Goal: Information Seeking & Learning: Learn about a topic

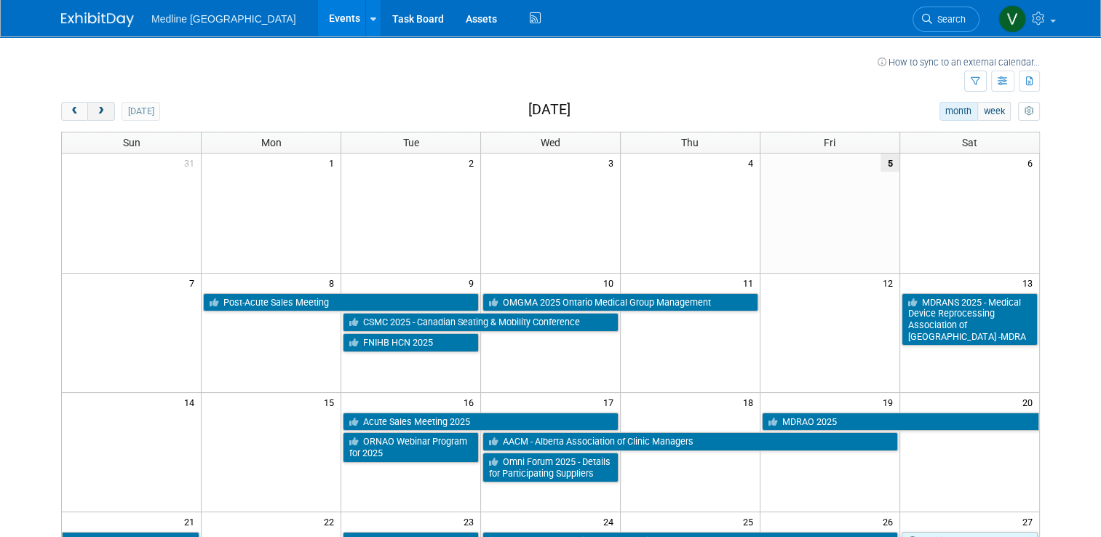
click at [95, 108] on span "next" at bounding box center [100, 111] width 11 height 9
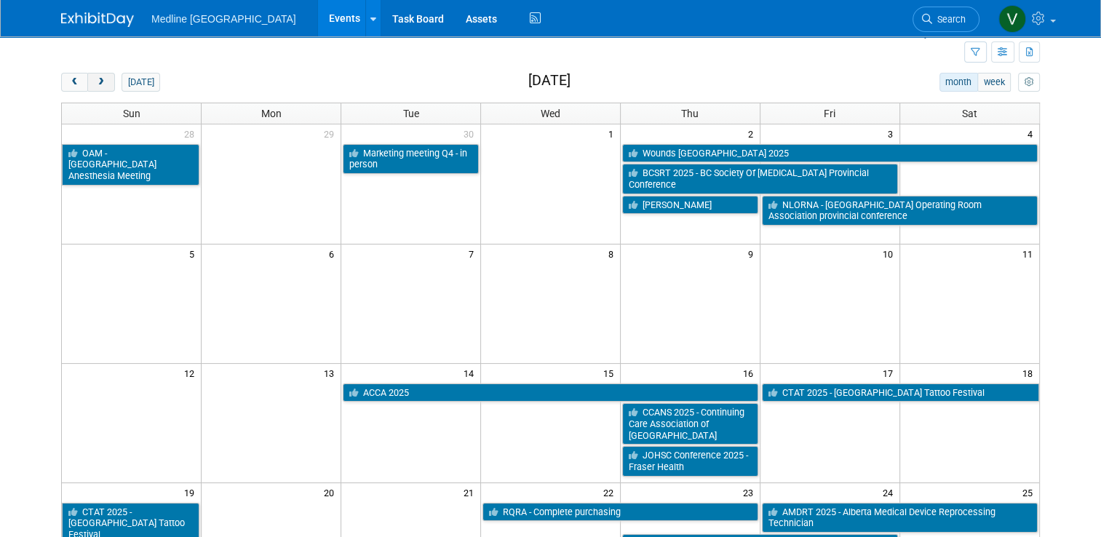
scroll to position [28, 0]
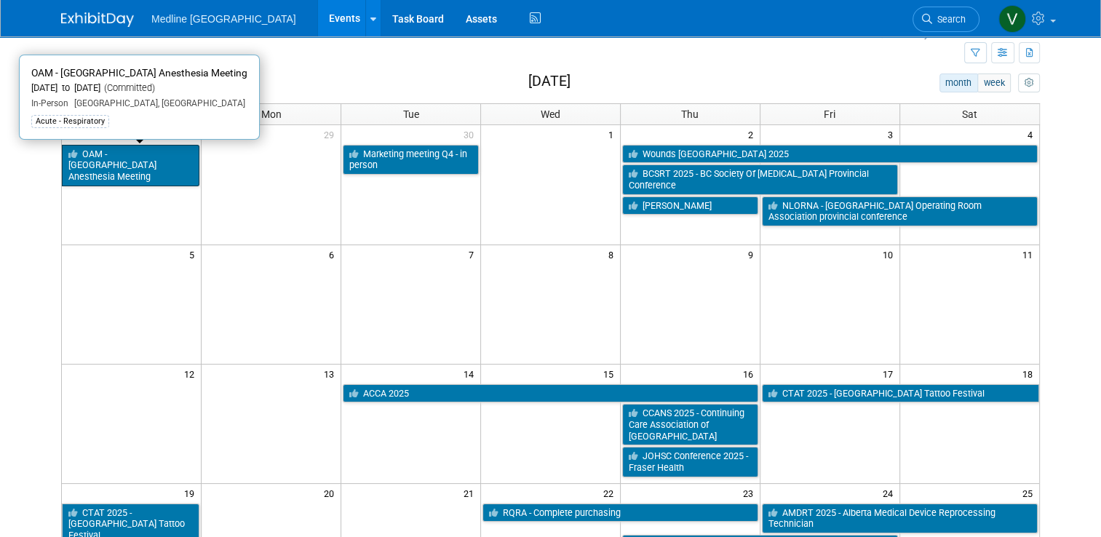
click at [111, 159] on link "OAM - [GEOGRAPHIC_DATA] Anesthesia Meeting" at bounding box center [131, 165] width 138 height 41
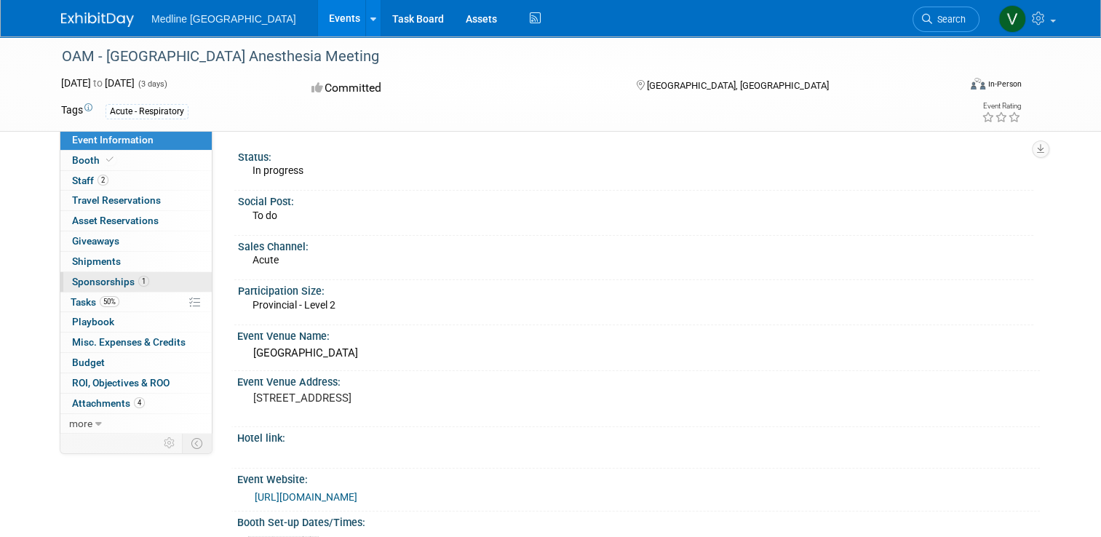
click at [112, 282] on span "Sponsorships 1" at bounding box center [110, 282] width 77 height 12
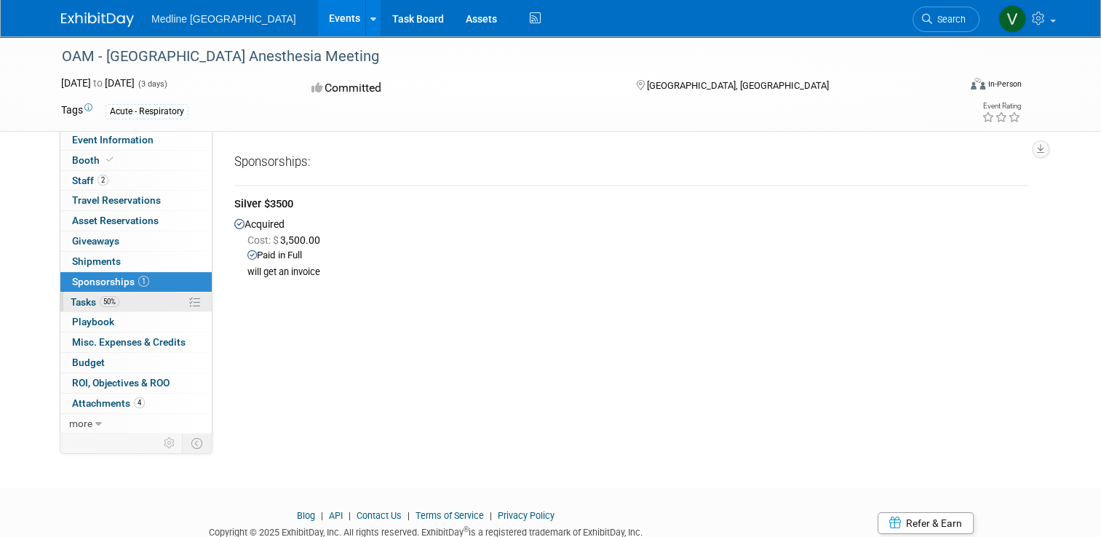
click at [90, 296] on span "Tasks 50%" at bounding box center [95, 302] width 49 height 12
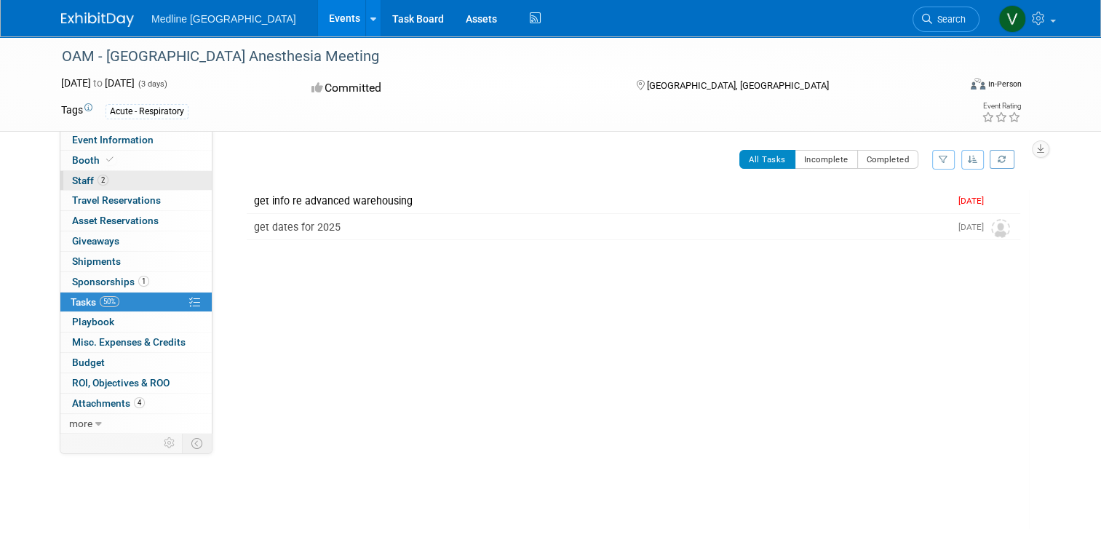
click at [74, 175] on span "Staff 2" at bounding box center [90, 181] width 36 height 12
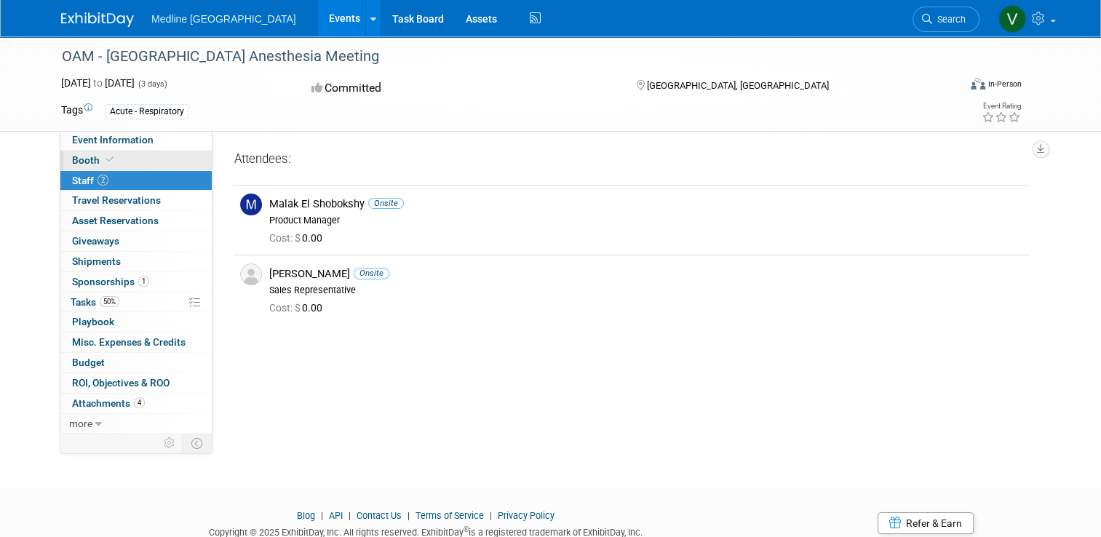
click at [75, 161] on span "Booth" at bounding box center [94, 160] width 44 height 12
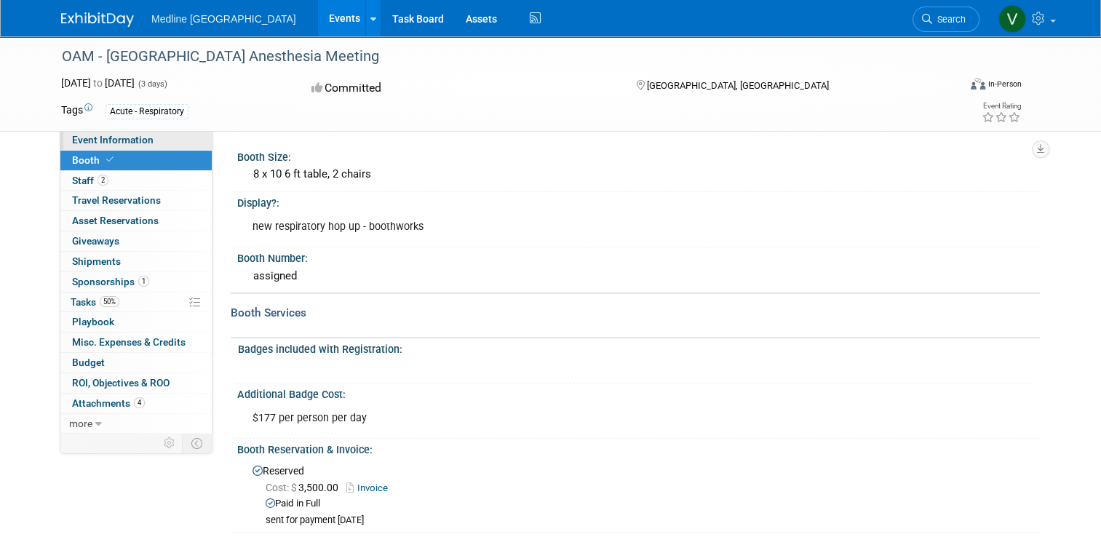
click at [84, 138] on span "Event Information" at bounding box center [113, 140] width 82 height 12
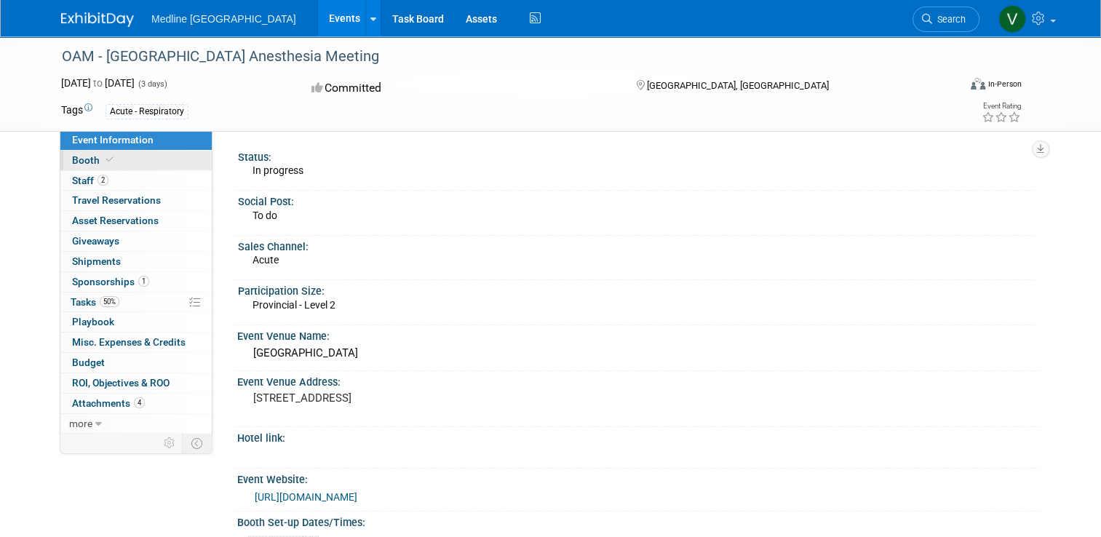
click at [76, 157] on span "Booth" at bounding box center [94, 160] width 44 height 12
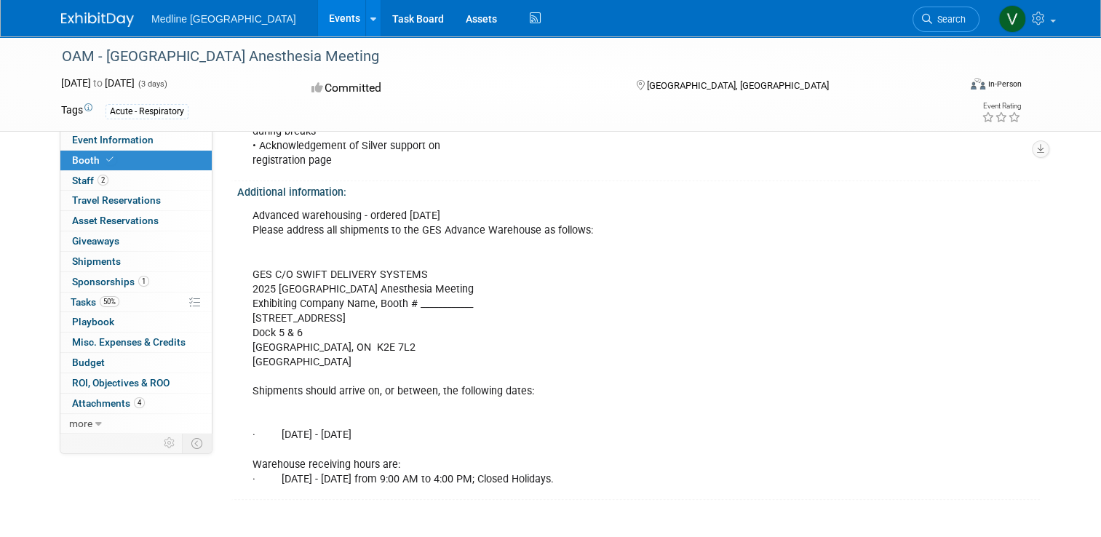
scroll to position [364, 0]
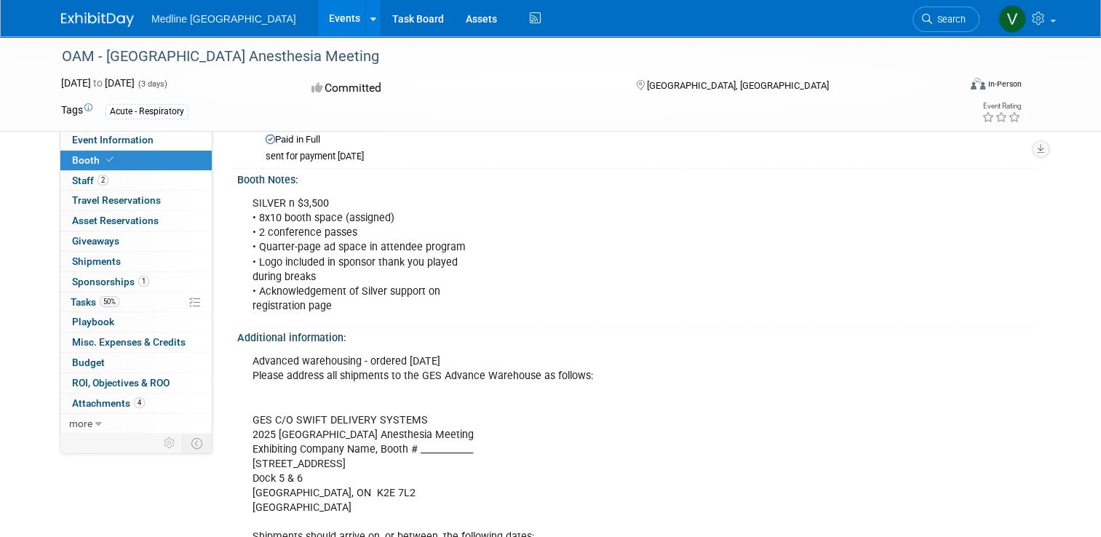
click at [284, 243] on div "SILVER n $3,500 • 8x10 booth space (assigned) • 2 conference passes • Quarter-p…" at bounding box center [562, 255] width 641 height 132
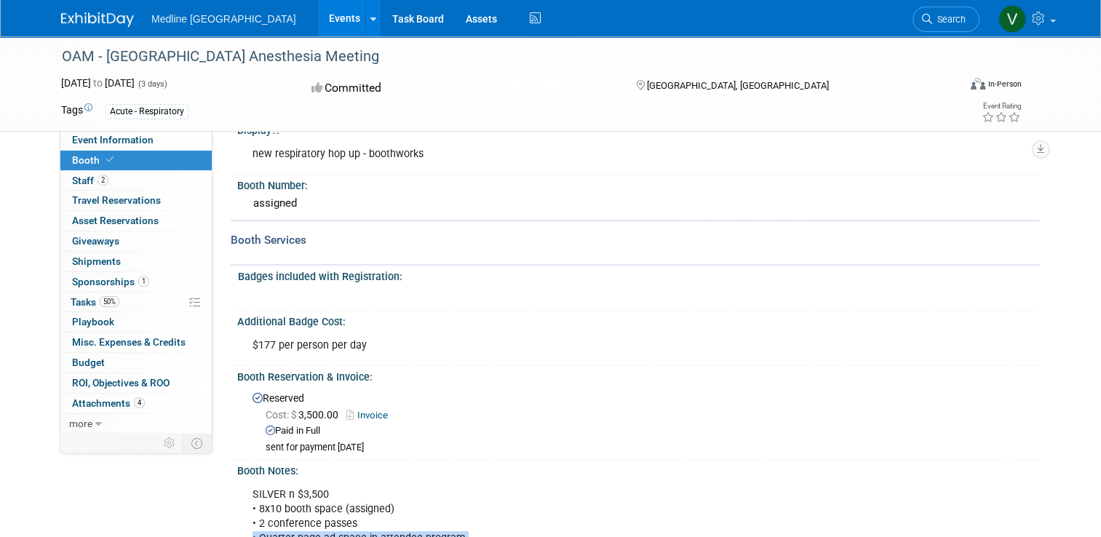
scroll to position [218, 0]
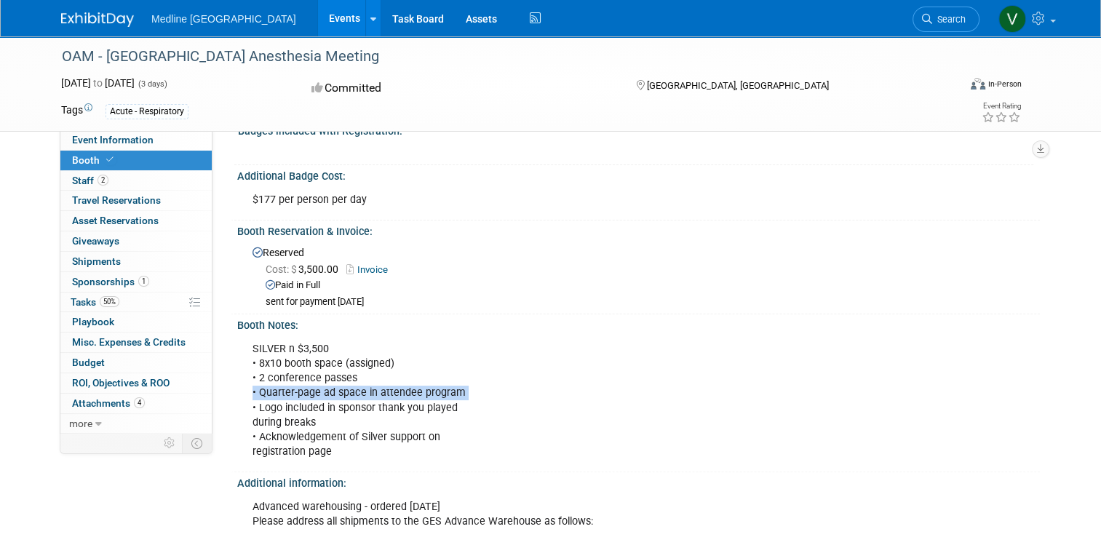
click at [545, 392] on div "SILVER n $3,500 • 8x10 booth space (assigned) • 2 conference passes • Quarter-p…" at bounding box center [562, 401] width 641 height 132
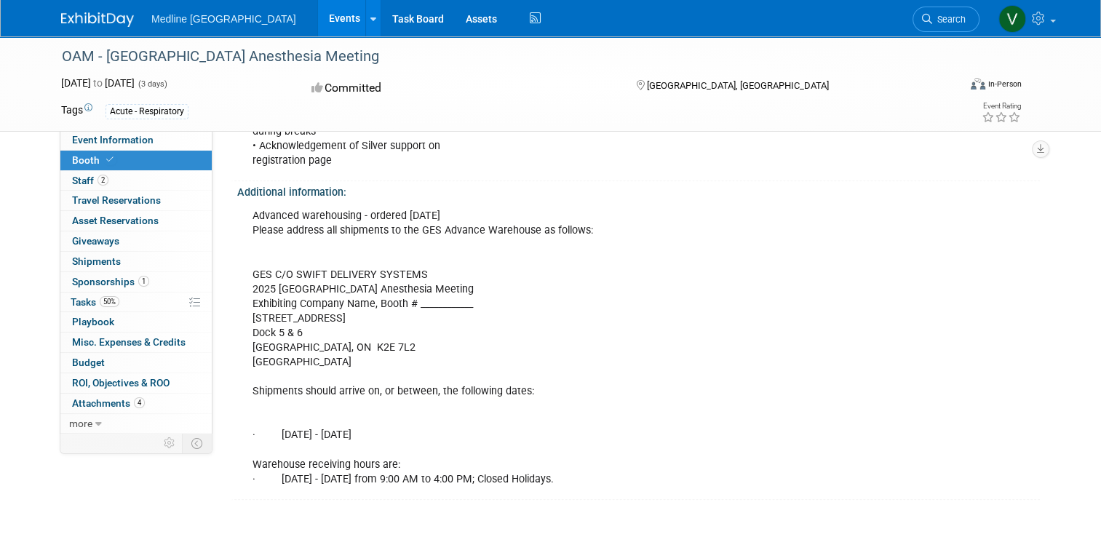
scroll to position [146, 0]
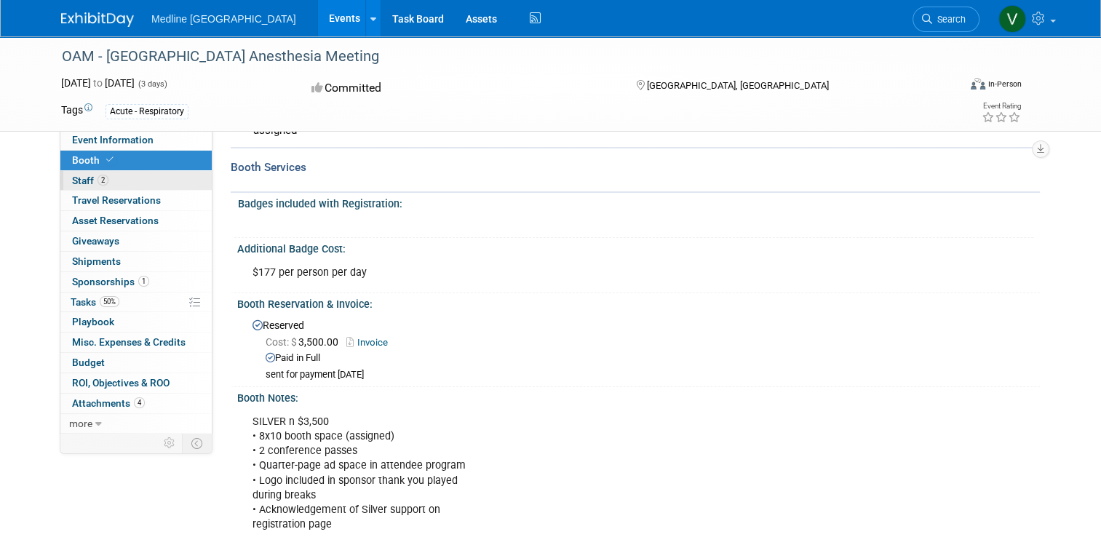
click at [79, 185] on span "Staff 2" at bounding box center [90, 181] width 36 height 12
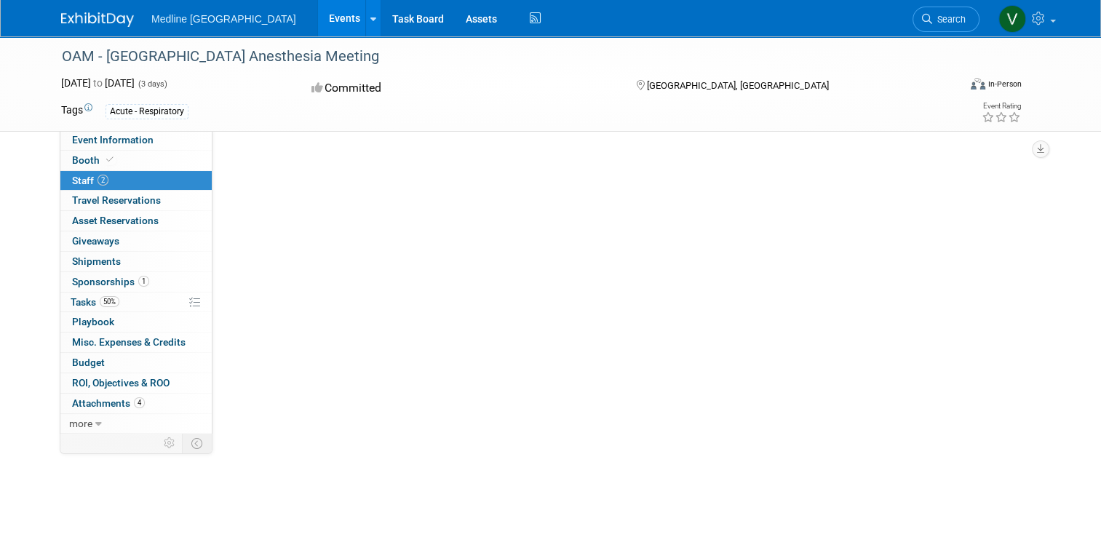
scroll to position [0, 0]
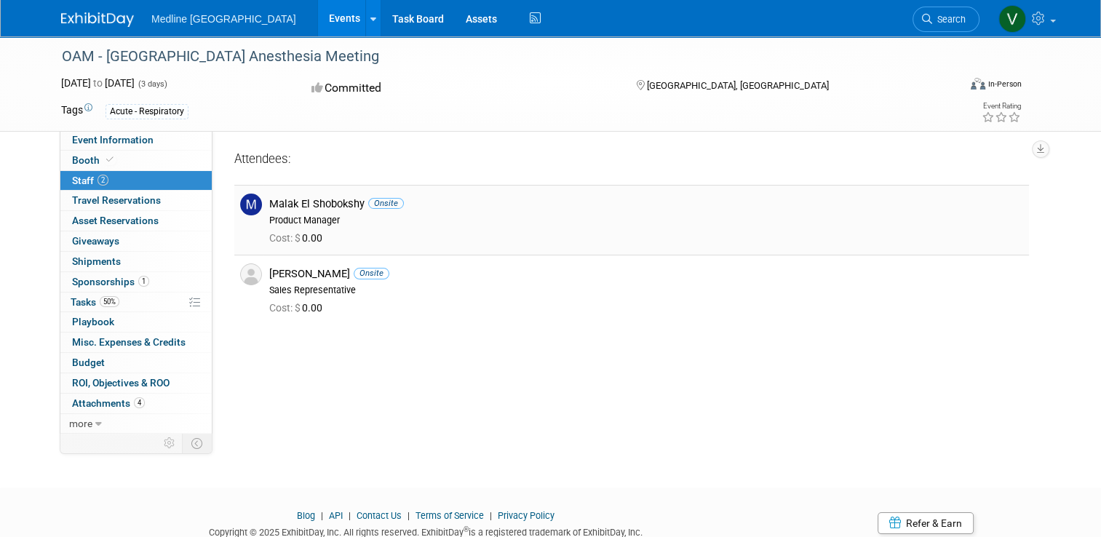
drag, startPoint x: 288, startPoint y: 205, endPoint x: 252, endPoint y: 205, distance: 35.7
click at [258, 205] on div "Malak El Shobokshy Onsite Product Manager" at bounding box center [646, 210] width 776 height 33
drag, startPoint x: 252, startPoint y: 205, endPoint x: 267, endPoint y: 207, distance: 15.4
copy div "Malak"
click at [386, 225] on div "Product Manager" at bounding box center [646, 221] width 754 height 12
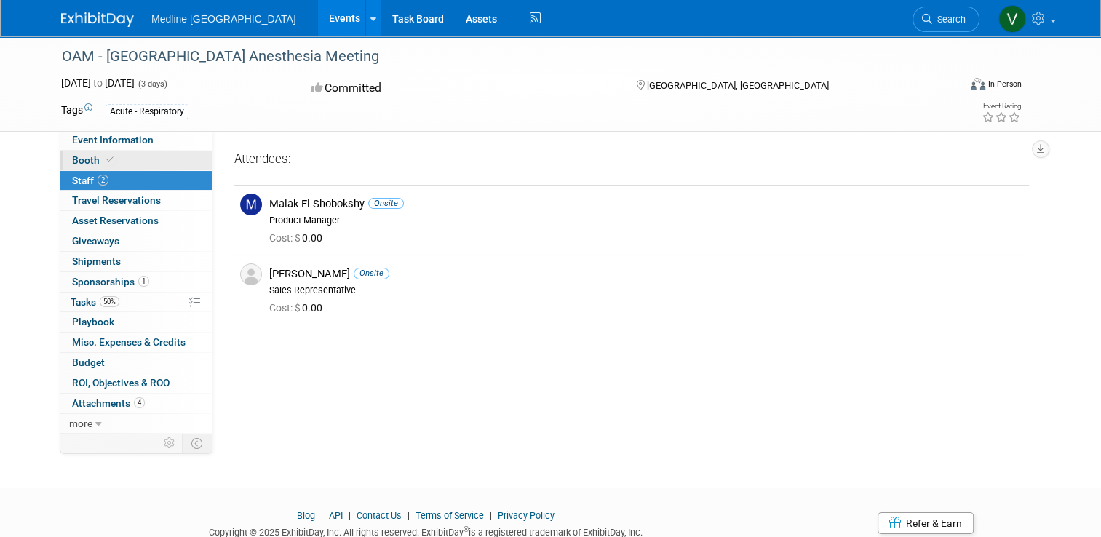
click at [72, 154] on span "Booth" at bounding box center [94, 160] width 44 height 12
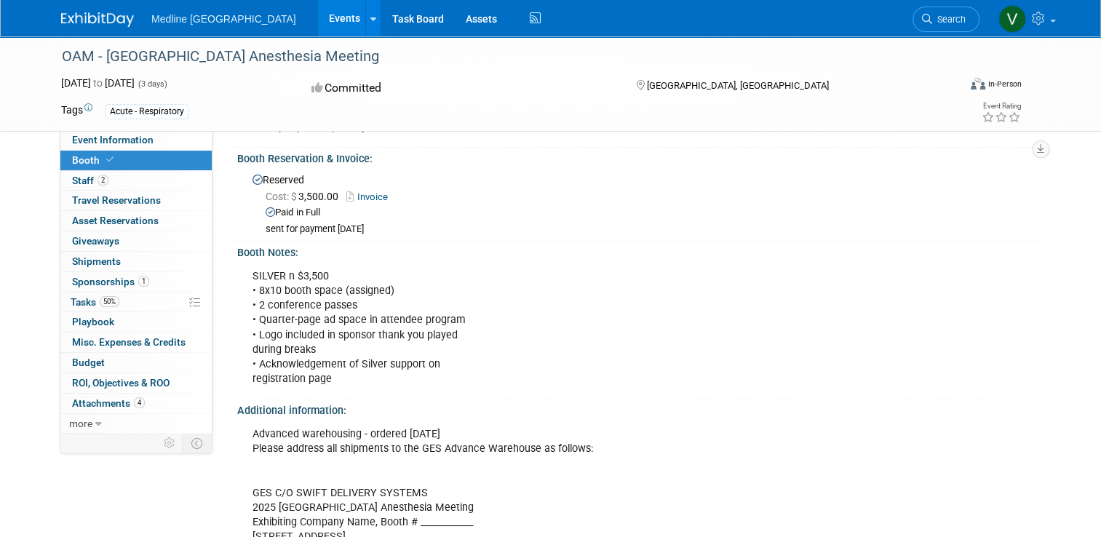
scroll to position [364, 0]
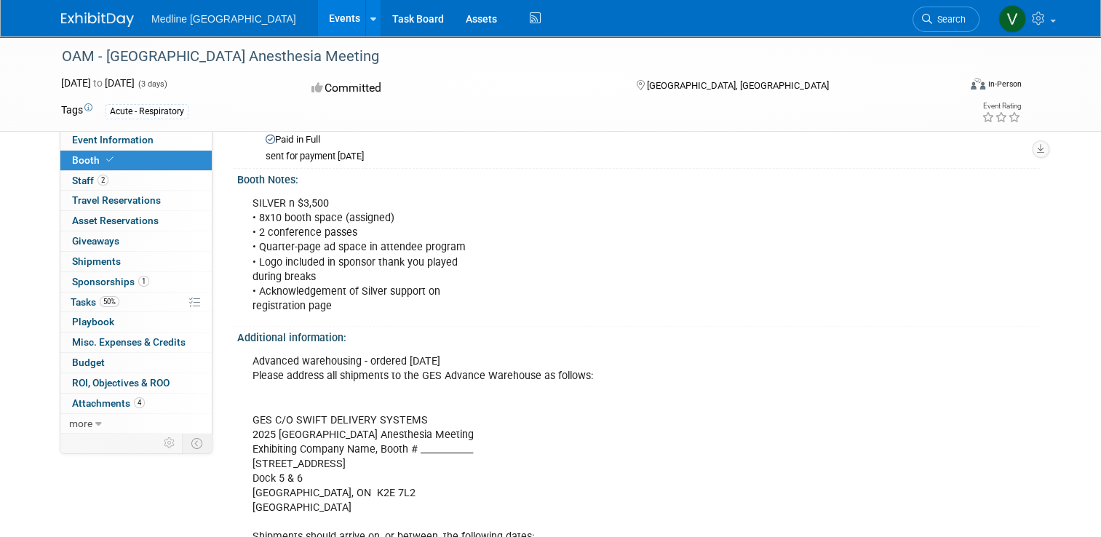
click at [333, 249] on div "SILVER n $3,500 • 8x10 booth space (assigned) • 2 conference passes • Quarter-p…" at bounding box center [562, 255] width 641 height 132
drag, startPoint x: 333, startPoint y: 249, endPoint x: 363, endPoint y: 275, distance: 40.3
click at [363, 275] on div "SILVER n $3,500 • 8x10 booth space (assigned) • 2 conference passes • Quarter-p…" at bounding box center [562, 255] width 641 height 132
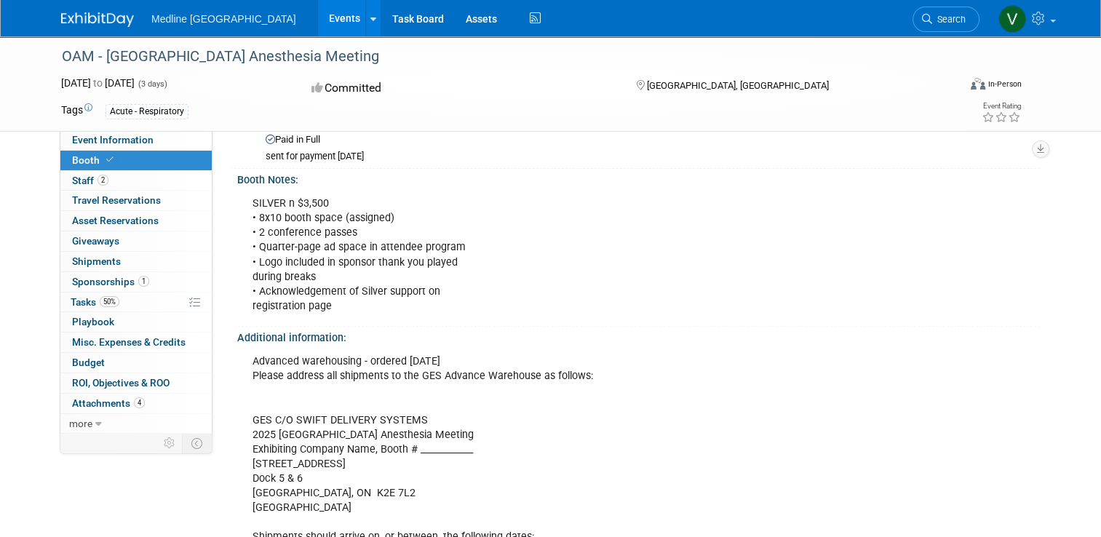
scroll to position [582, 0]
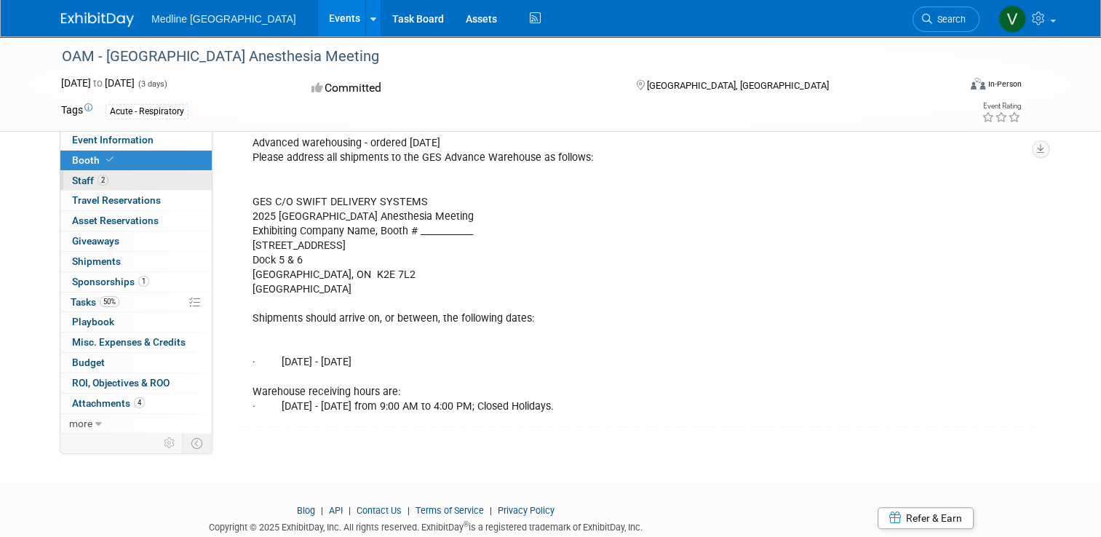
click at [78, 180] on span "Staff 2" at bounding box center [90, 181] width 36 height 12
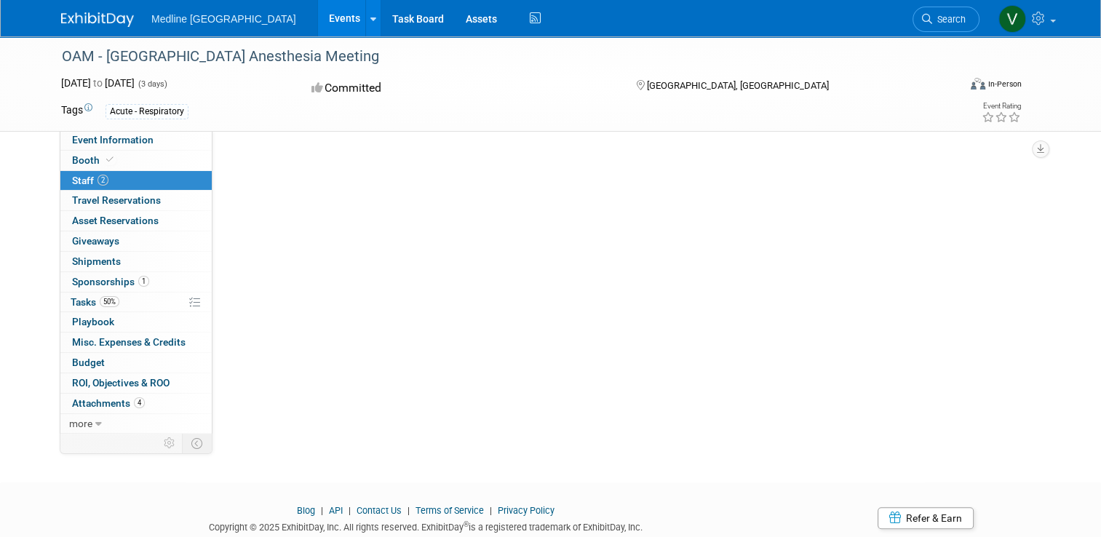
scroll to position [0, 0]
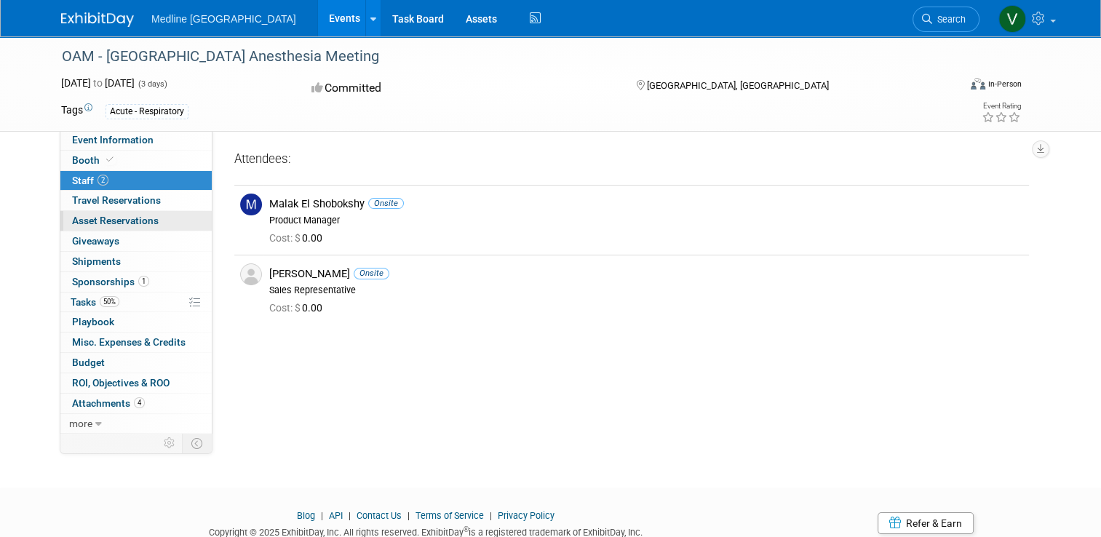
click at [79, 220] on span "Asset Reservations 0" at bounding box center [115, 221] width 87 height 12
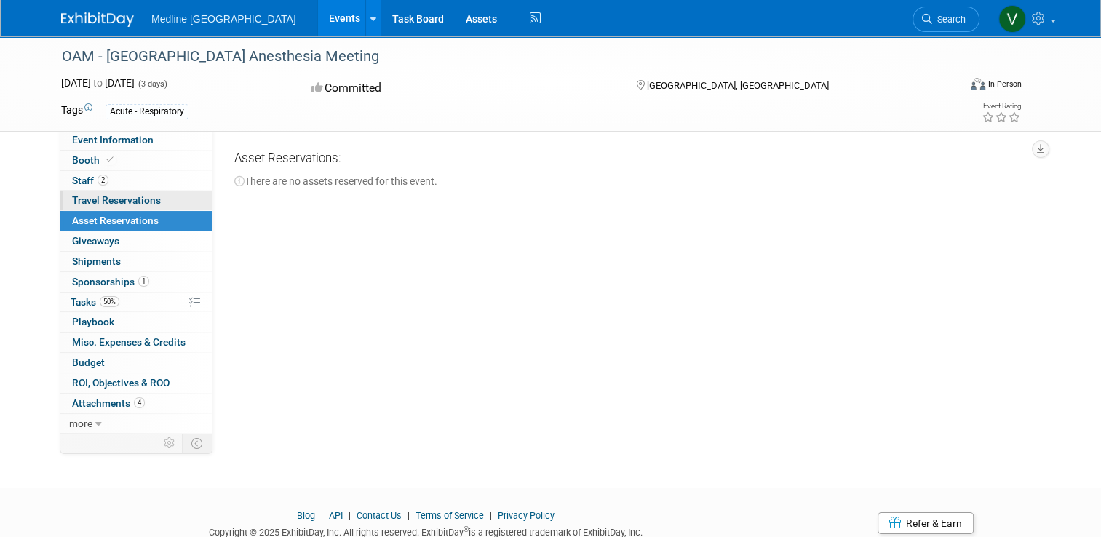
click at [118, 199] on span "Travel Reservations 0" at bounding box center [116, 200] width 89 height 12
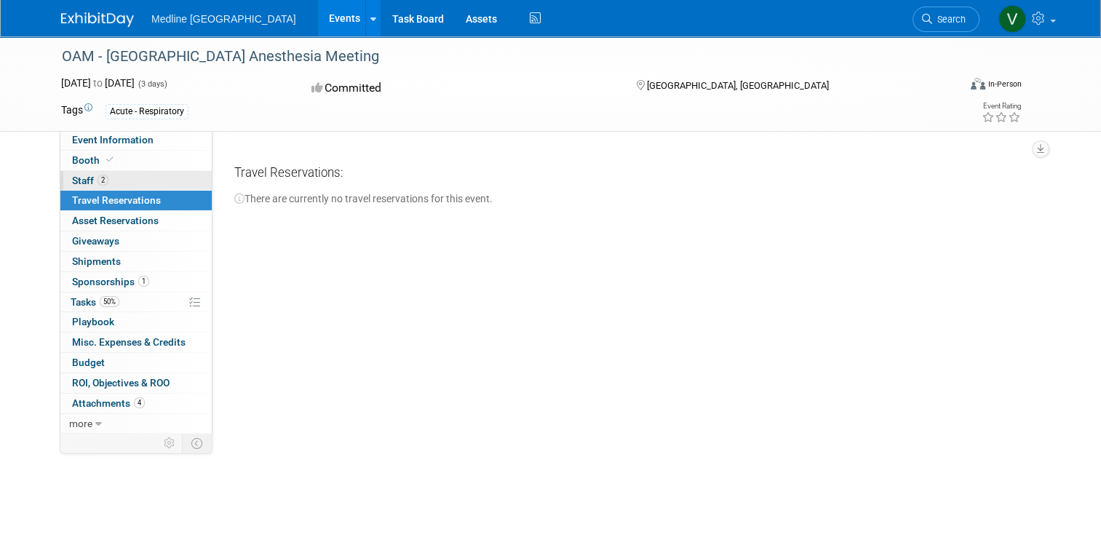
click at [98, 177] on span "2" at bounding box center [103, 180] width 11 height 11
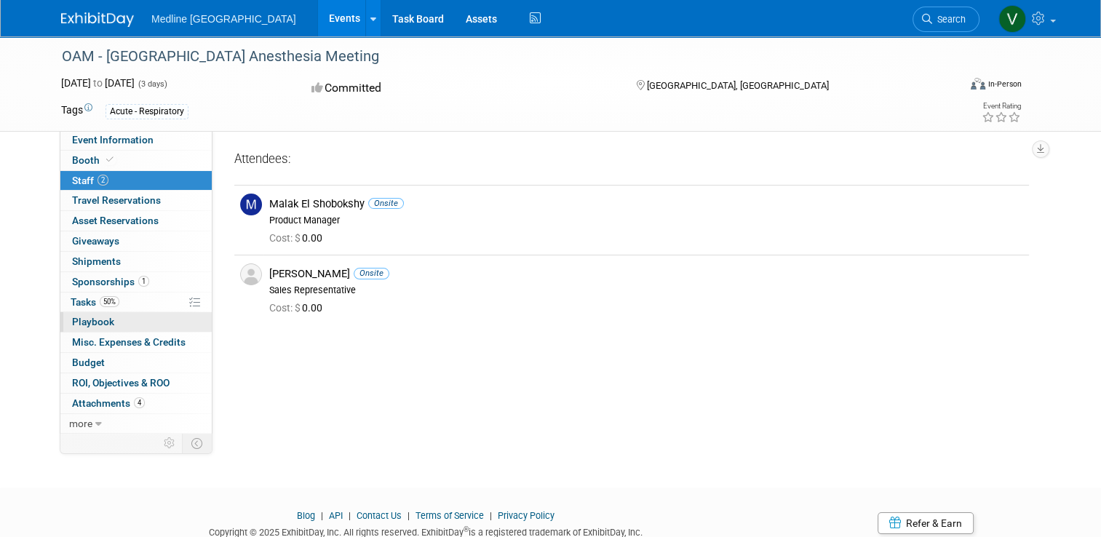
scroll to position [52, 0]
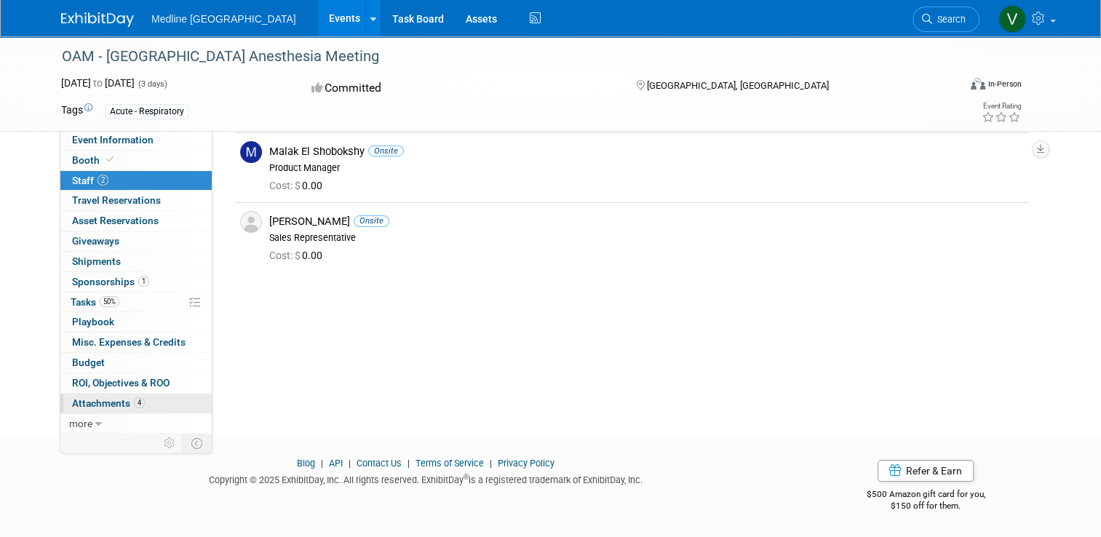
click at [93, 400] on span "Attachments 4" at bounding box center [108, 403] width 73 height 12
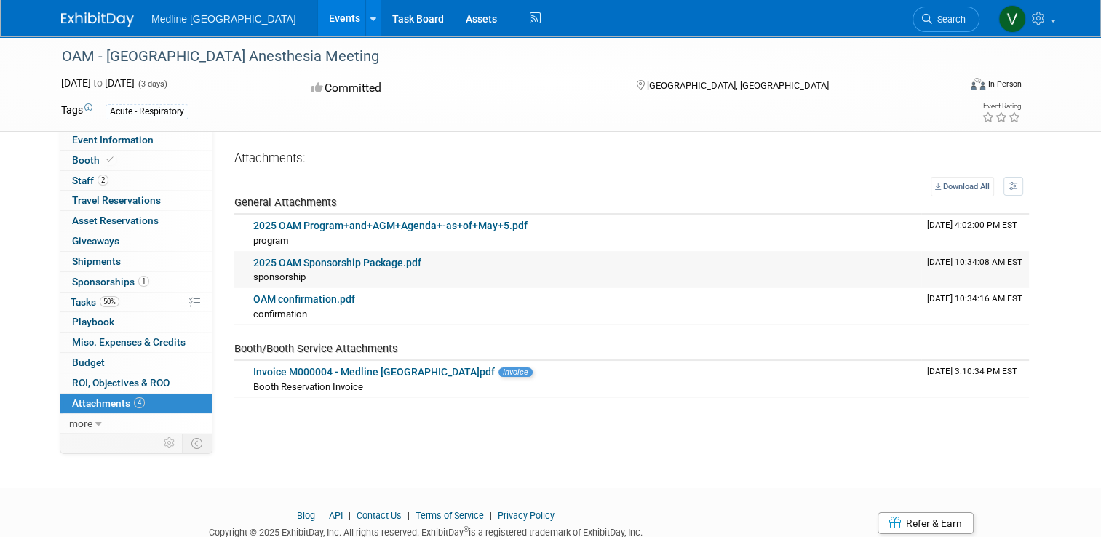
click at [322, 259] on link "2025 OAM Sponsorship Package.pdf" at bounding box center [337, 263] width 168 height 12
click at [281, 290] on td "OAM confirmation.pdf confirmation confirmation X" at bounding box center [585, 306] width 674 height 36
click at [286, 296] on link "OAM confirmation.pdf" at bounding box center [304, 299] width 102 height 12
click at [290, 221] on link "2025 OAM Program+and+AGM+Agenda+-as+of+May+5.pdf" at bounding box center [390, 226] width 274 height 12
click at [132, 112] on div "Acute - Respiratory" at bounding box center [147, 111] width 83 height 15
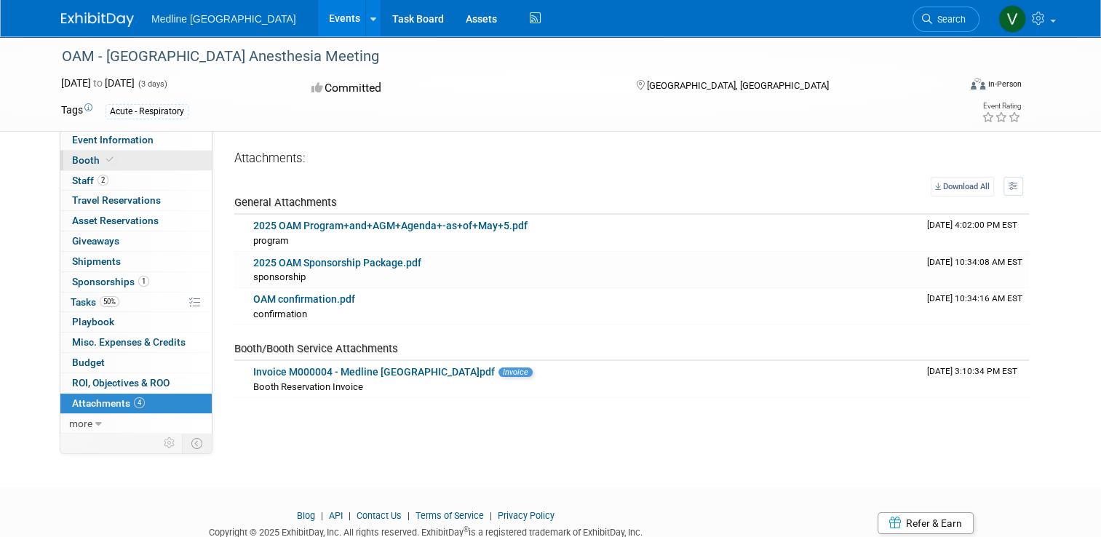
click at [79, 166] on span "Booth" at bounding box center [94, 160] width 44 height 12
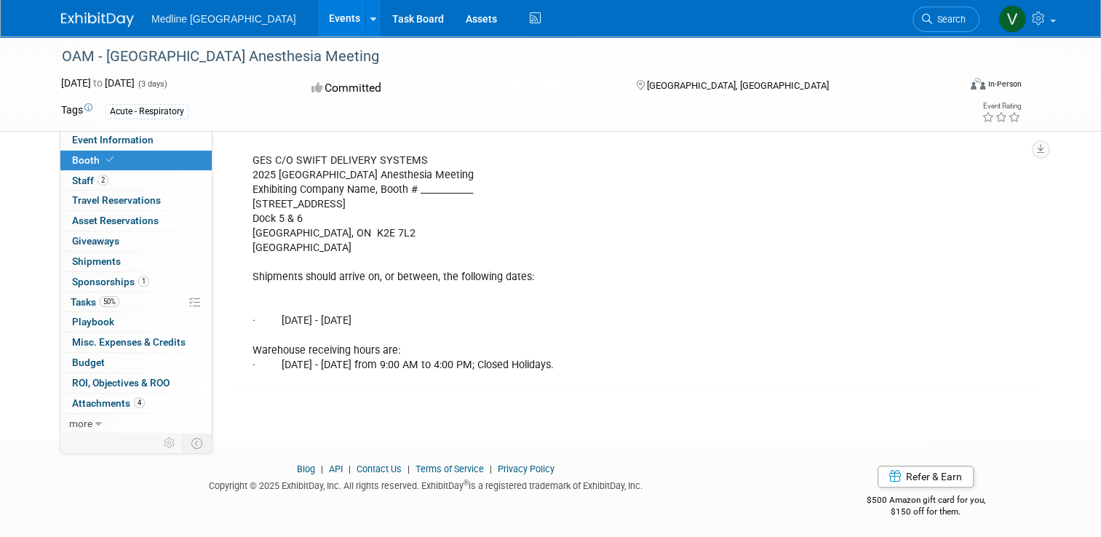
scroll to position [478, 0]
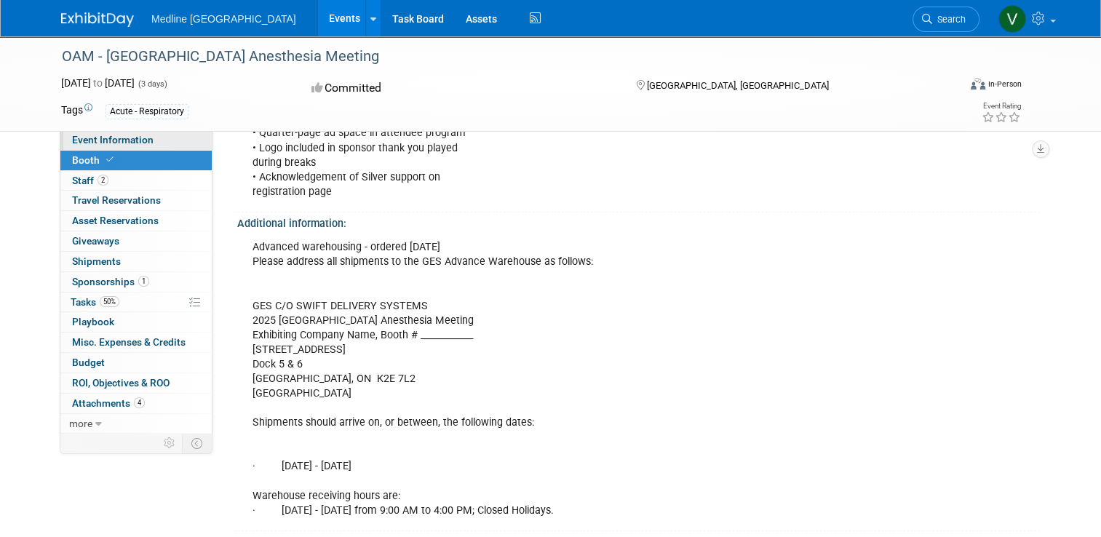
click at [88, 143] on span "Event Information" at bounding box center [113, 140] width 82 height 12
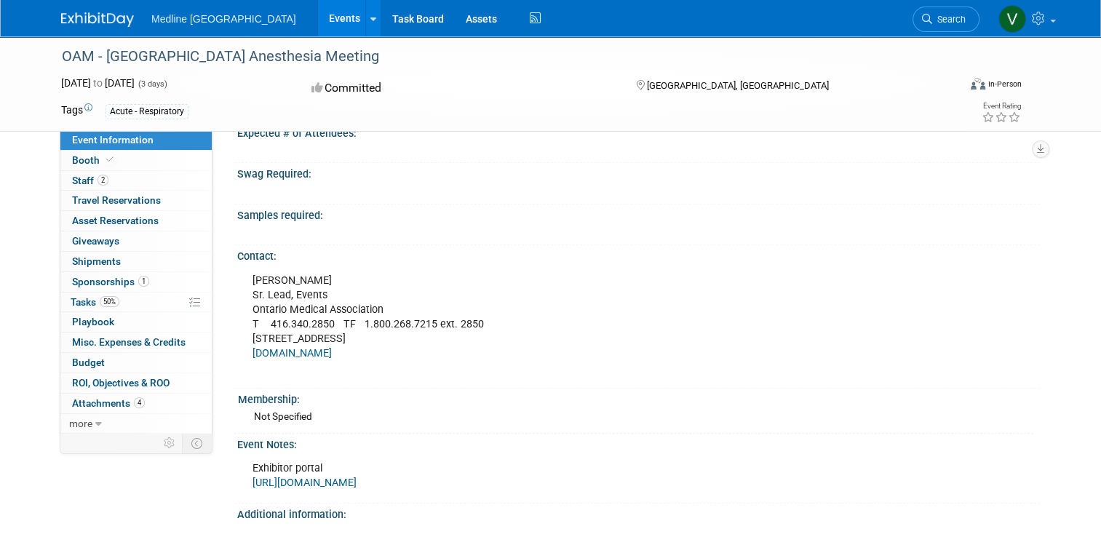
scroll to position [728, 0]
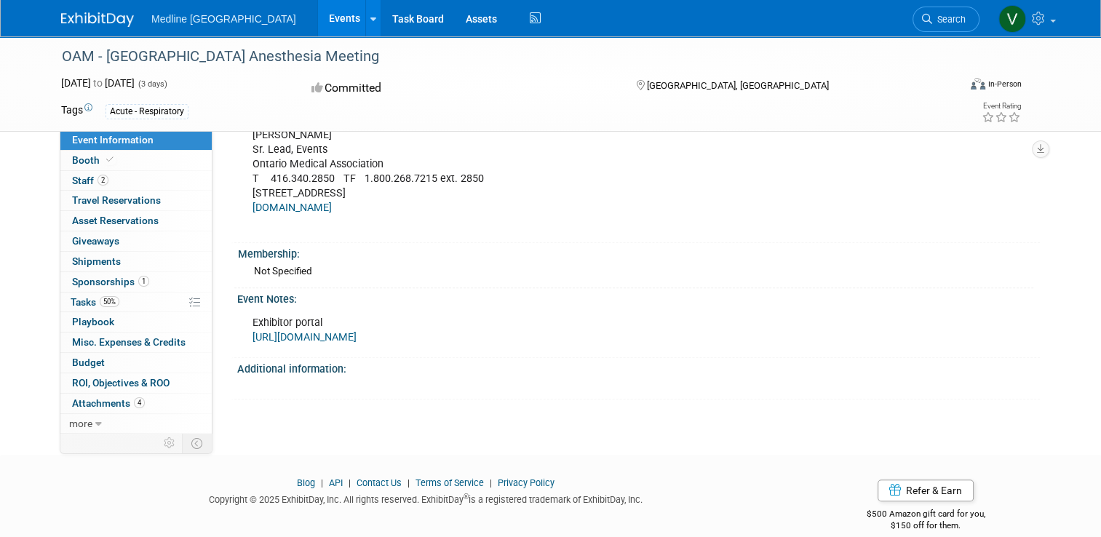
click at [357, 331] on link "https://ordering.ges.com/CA-00069956" at bounding box center [305, 337] width 104 height 12
